Goal: Task Accomplishment & Management: Manage account settings

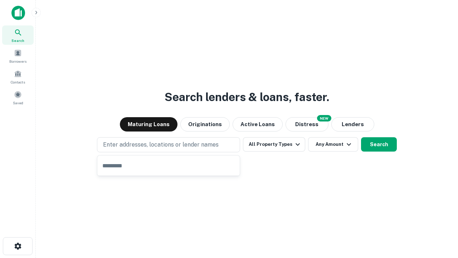
type input "**********"
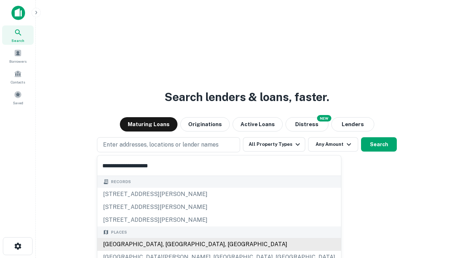
click at [171, 244] on div "Santa Monica, CA, USA" at bounding box center [219, 244] width 244 height 13
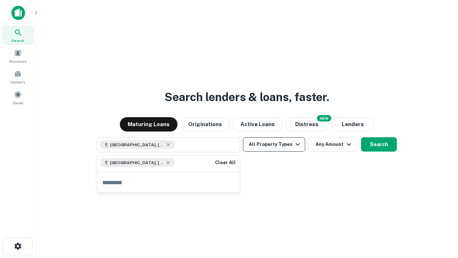
click at [274, 144] on button "All Property Types" at bounding box center [274, 144] width 62 height 14
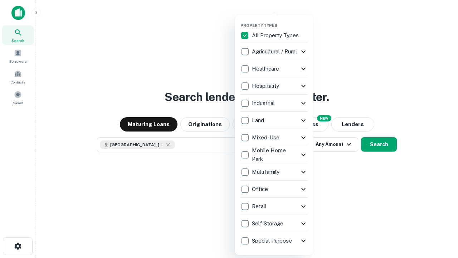
click at [280, 21] on button "button" at bounding box center [280, 21] width 79 height 0
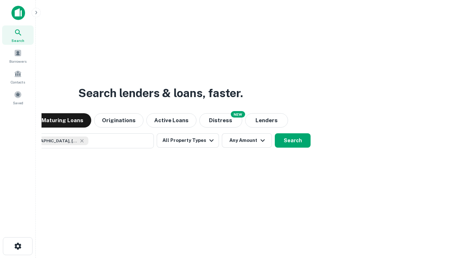
scroll to position [11, 0]
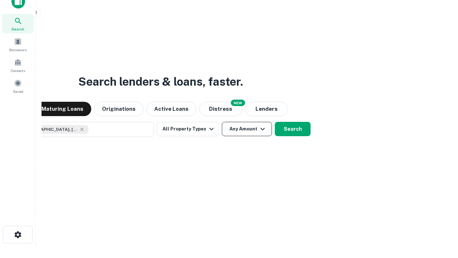
click at [222, 122] on button "Any Amount" at bounding box center [247, 129] width 50 height 14
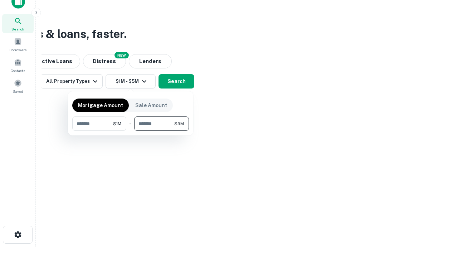
type input "*******"
click at [131, 131] on button "button" at bounding box center [130, 131] width 117 height 0
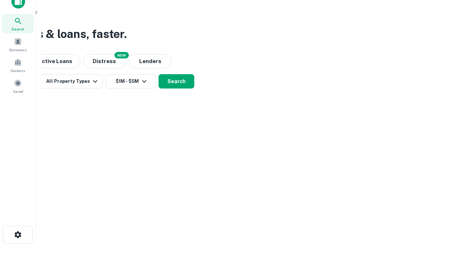
scroll to position [11, 0]
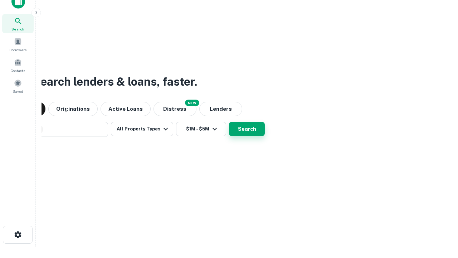
click at [229, 122] on button "Search" at bounding box center [247, 129] width 36 height 14
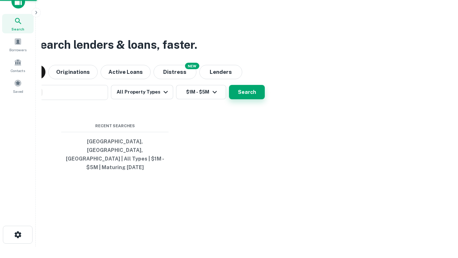
scroll to position [23, 203]
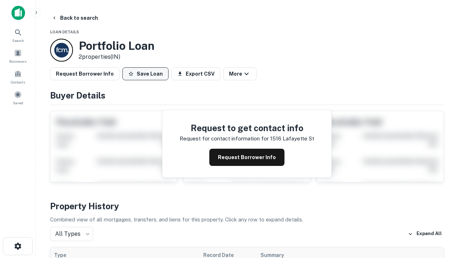
click at [145, 74] on button "Save Loan" at bounding box center [145, 73] width 46 height 13
click at [147, 74] on button "Loan Saved" at bounding box center [146, 73] width 49 height 13
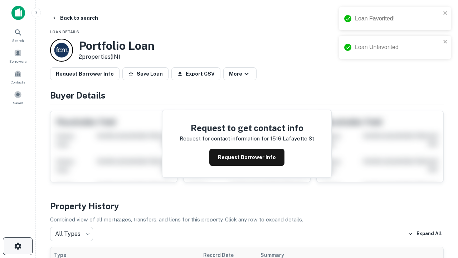
click at [18, 246] on icon "button" at bounding box center [18, 246] width 9 height 9
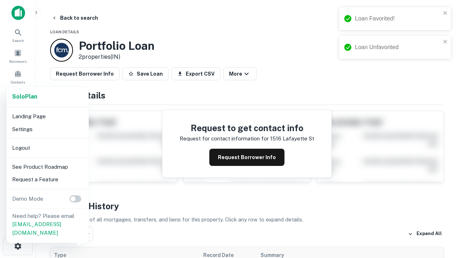
click at [47, 147] on li "Logout" at bounding box center [47, 147] width 77 height 13
